Goal: Ask a question: Seek information or help from site administrators or community

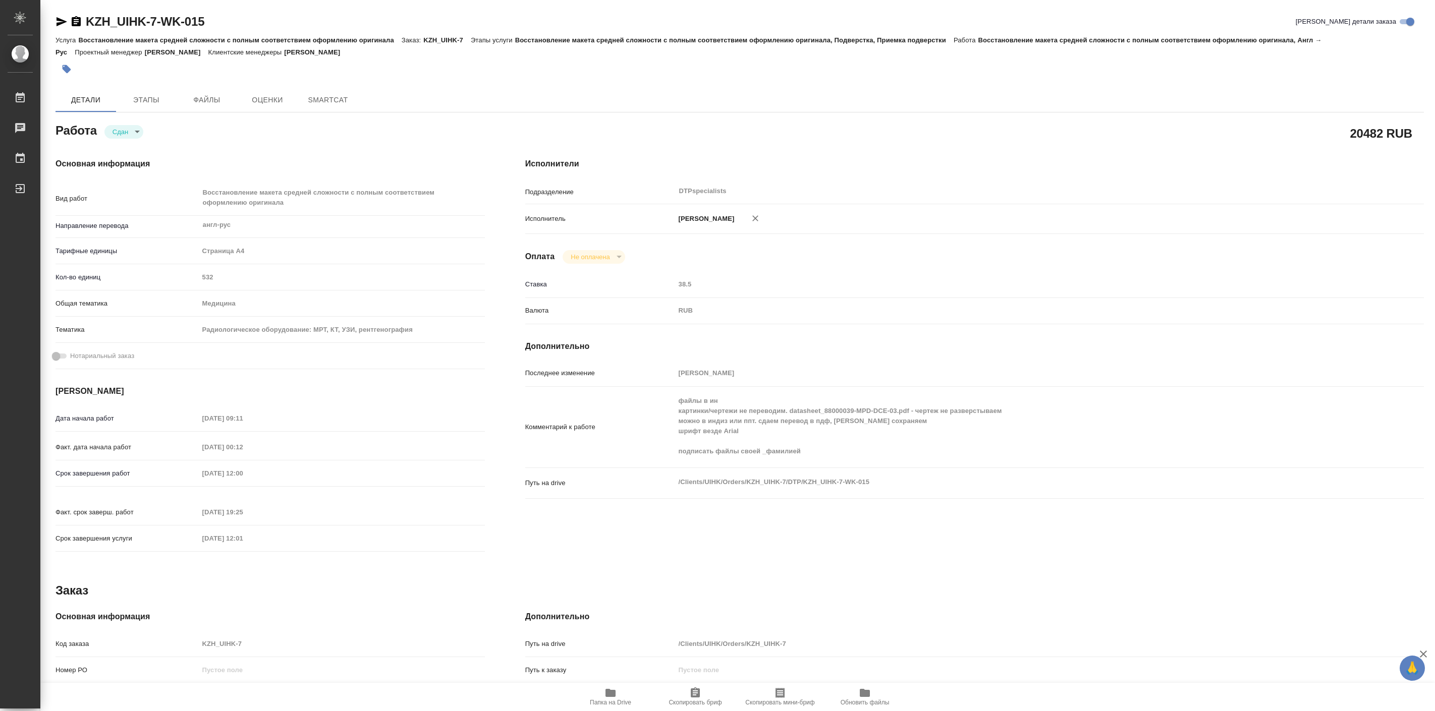
type textarea "x"
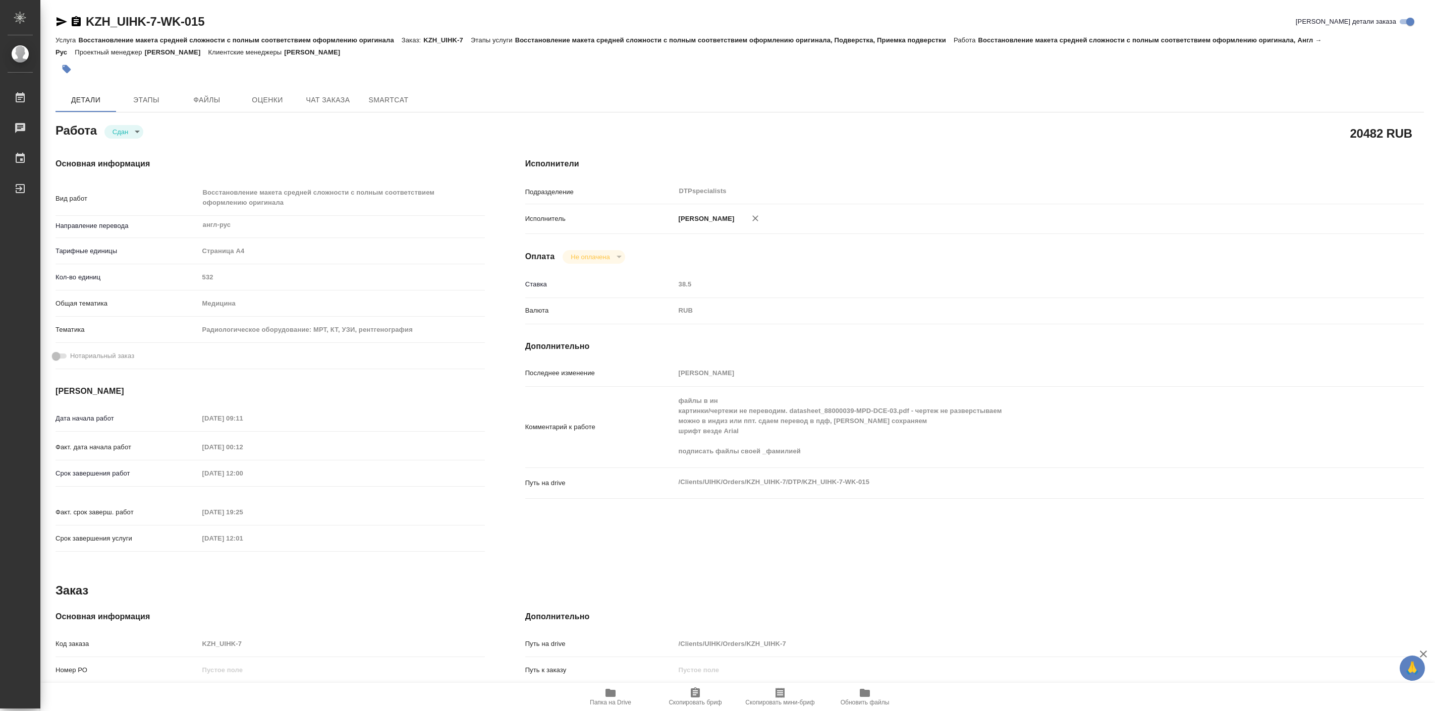
type textarea "x"
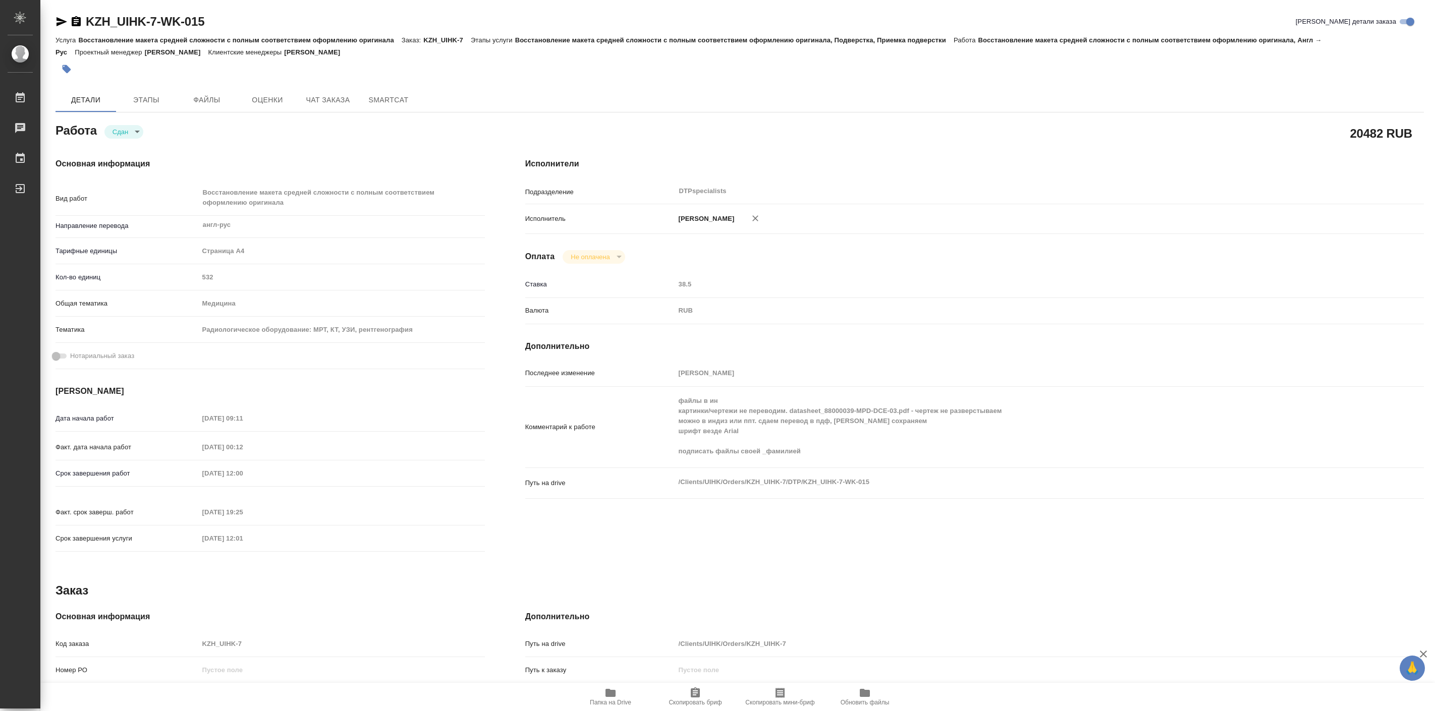
type textarea "x"
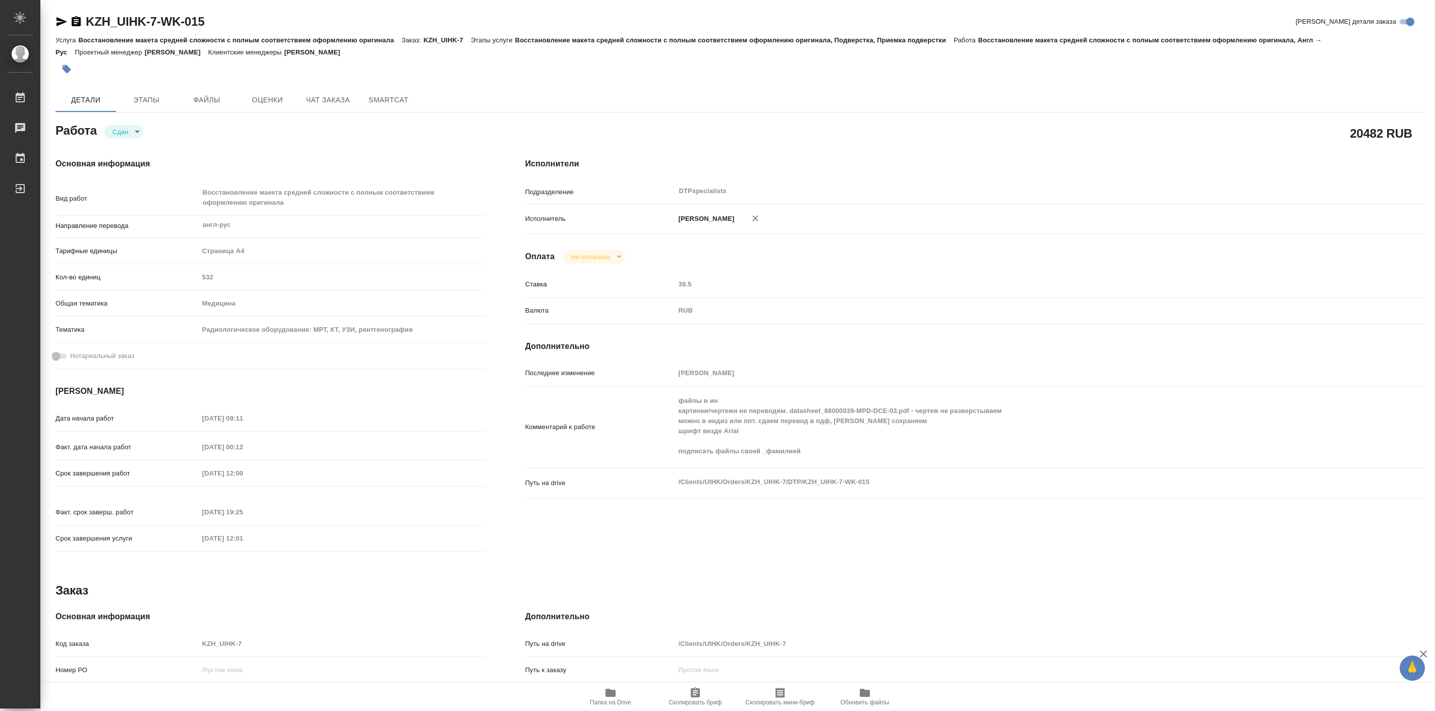
type textarea "x"
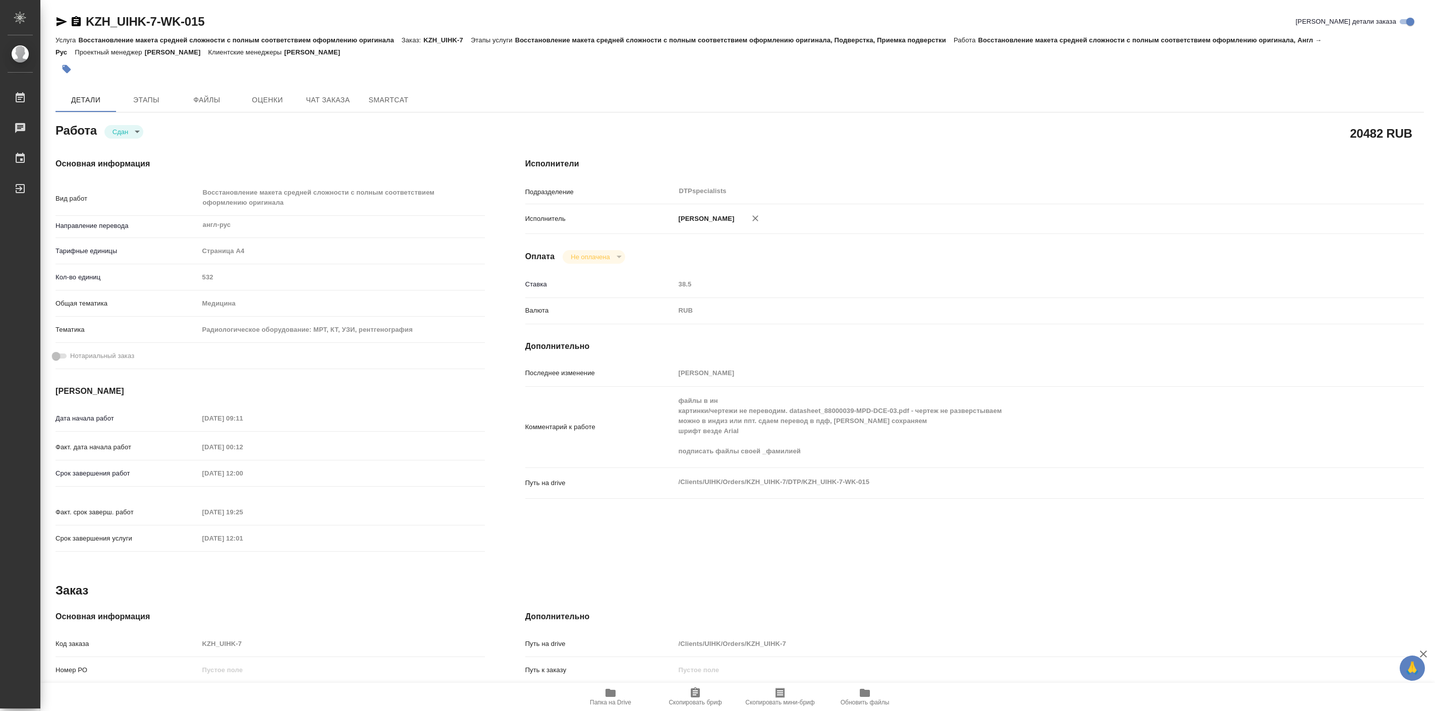
type textarea "x"
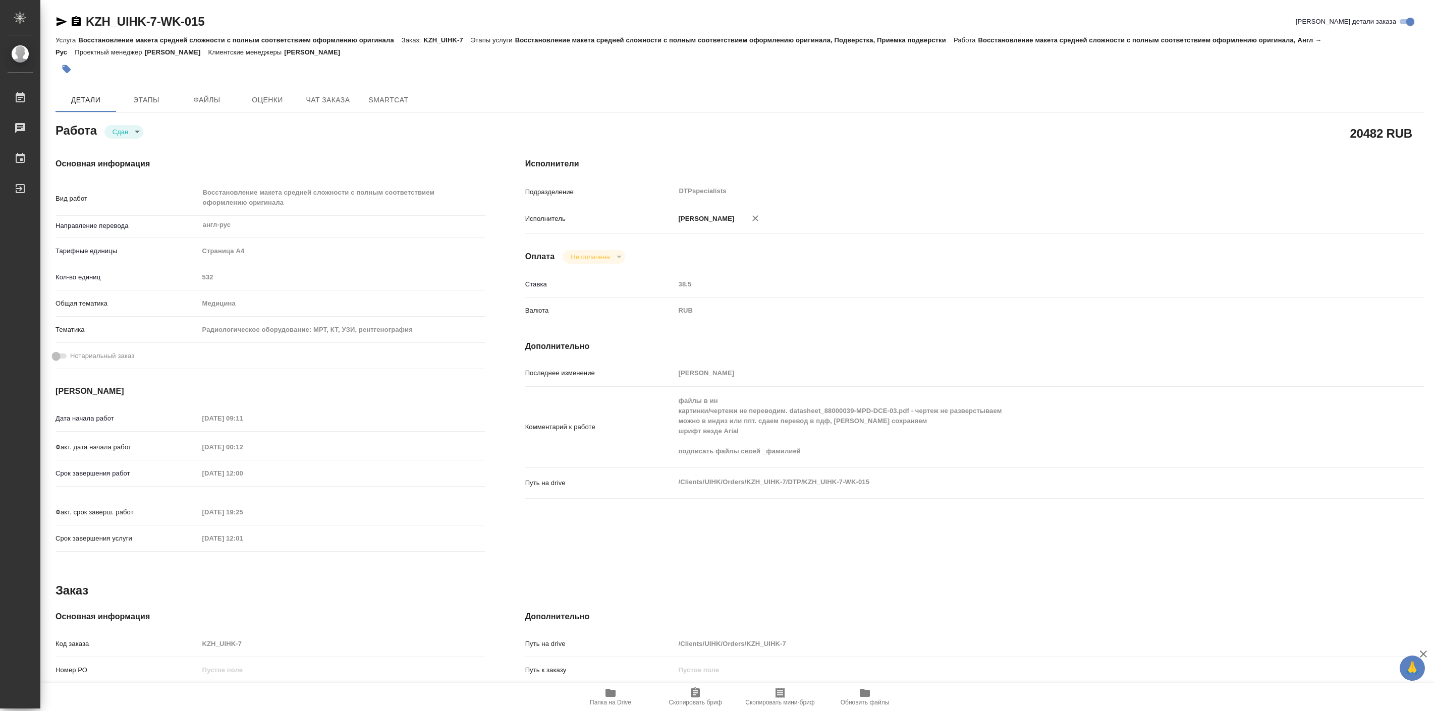
type textarea "x"
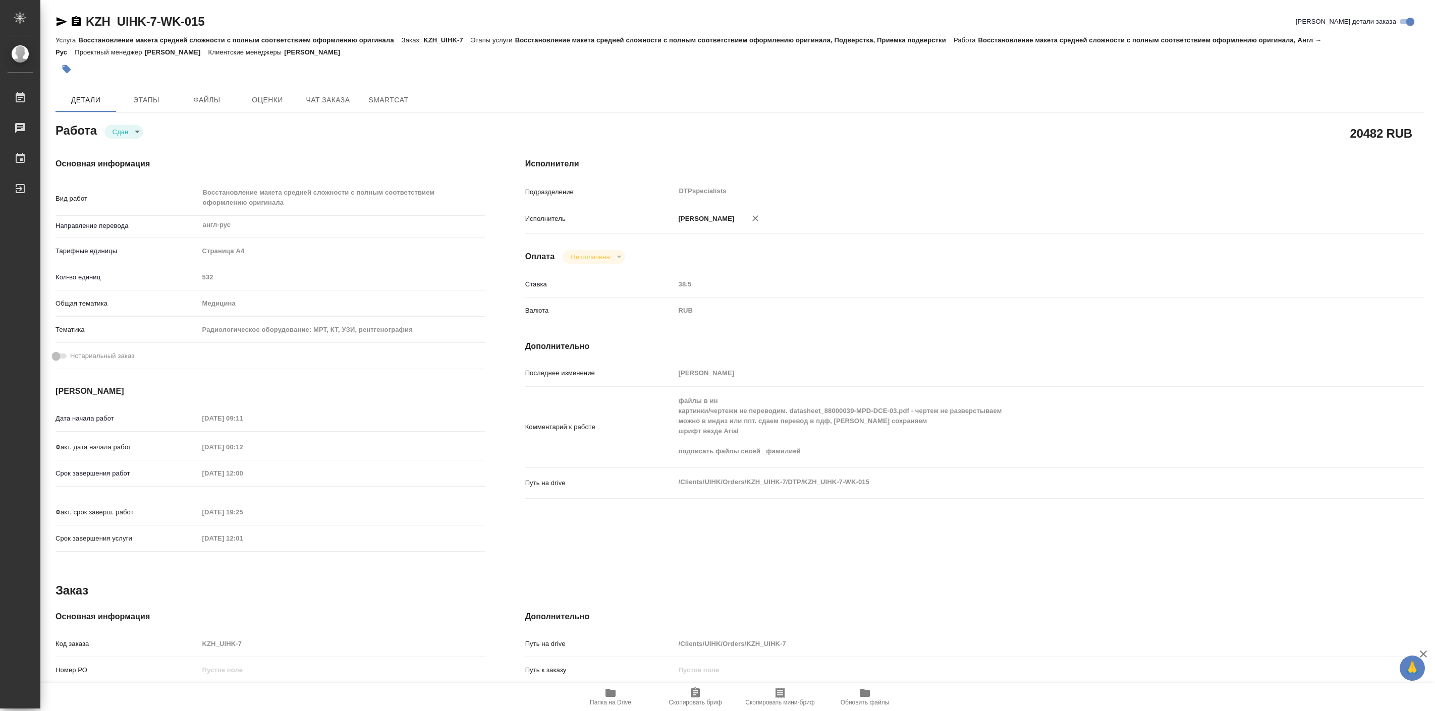
type textarea "x"
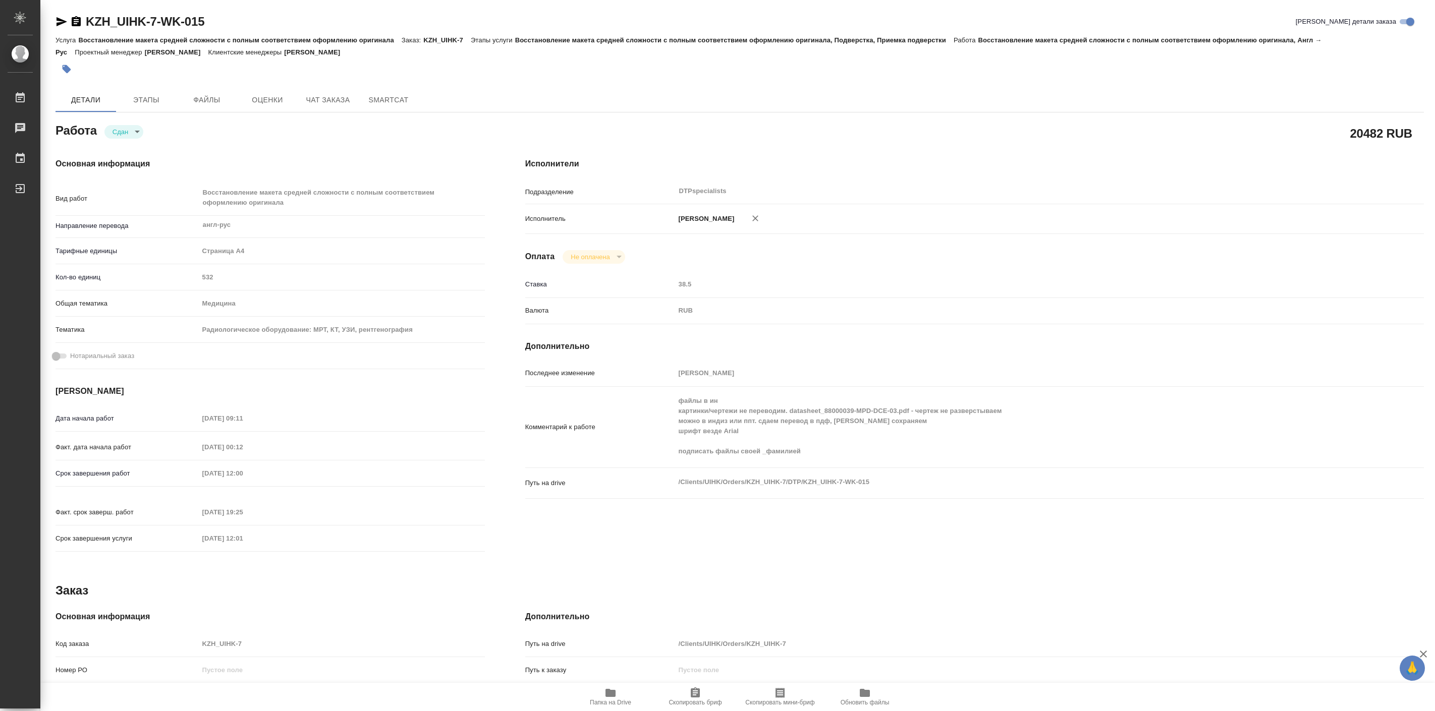
type textarea "x"
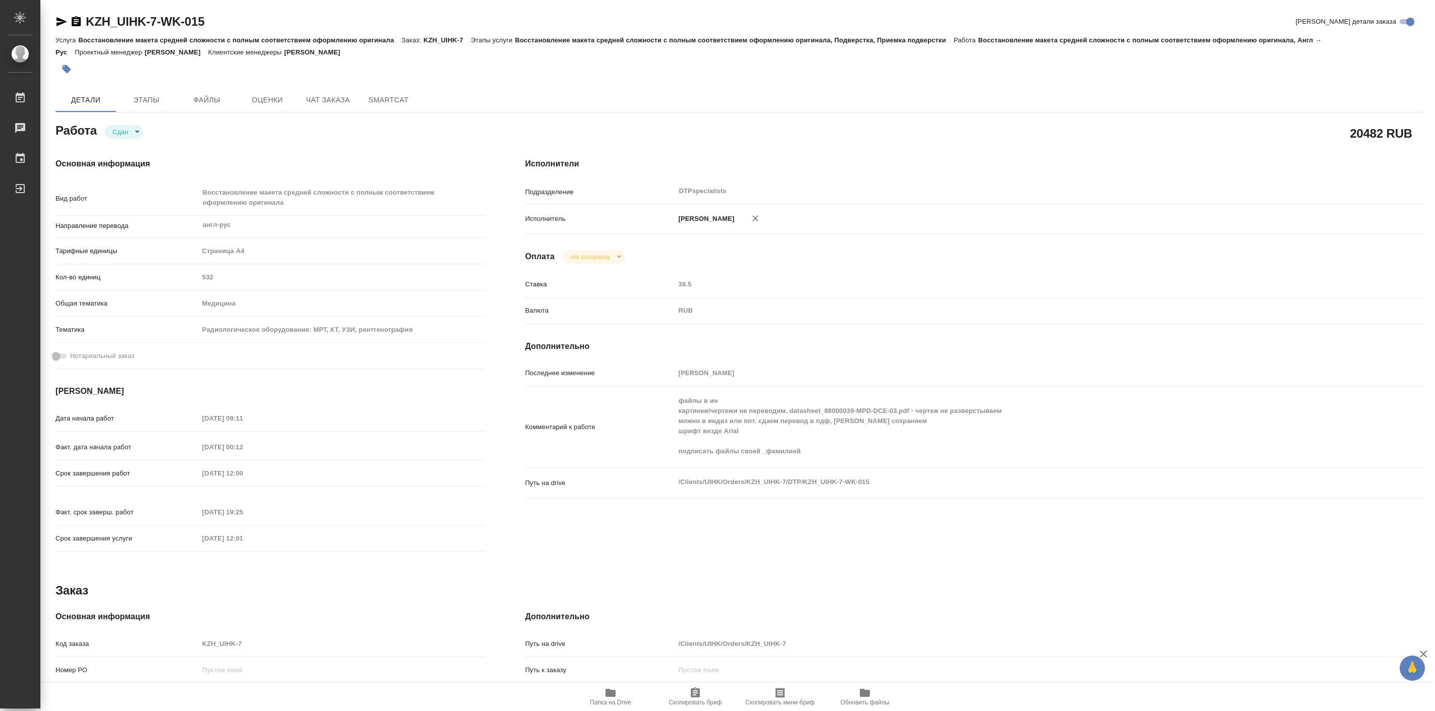
type textarea "x"
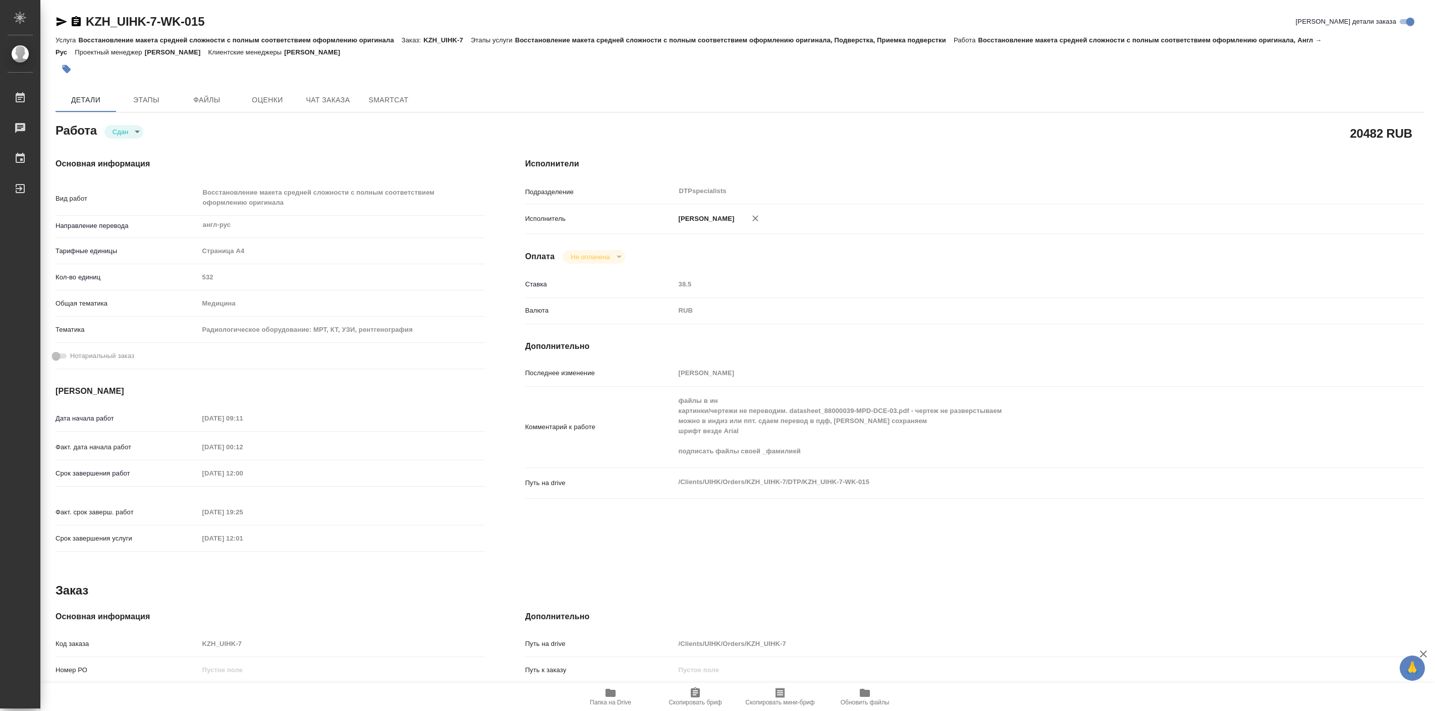
type textarea "x"
